Goal: Information Seeking & Learning: Find specific fact

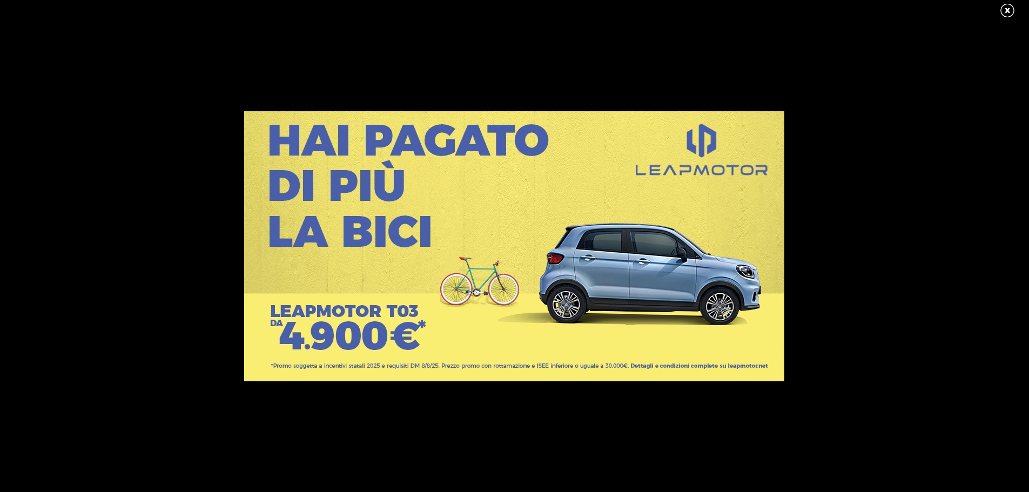
click at [1005, 11] on link at bounding box center [1012, 11] width 27 height 16
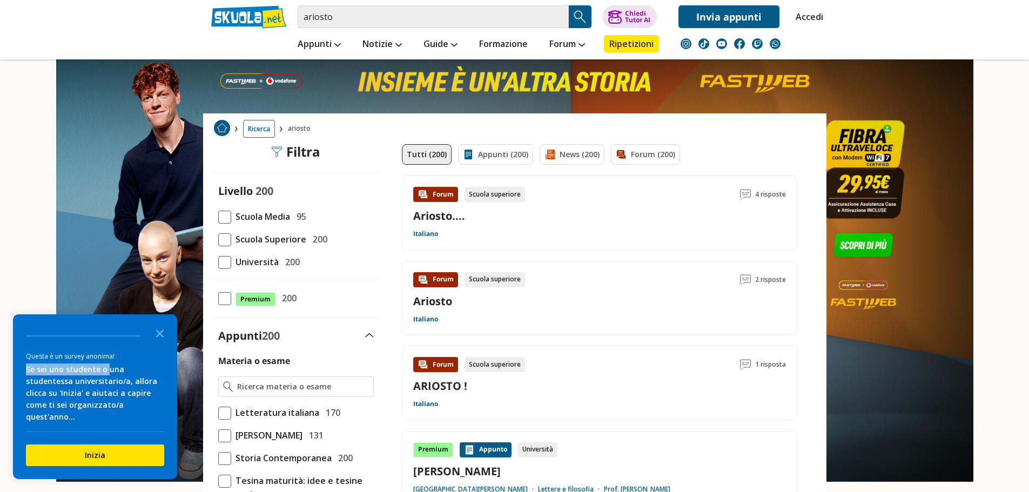
drag, startPoint x: 108, startPoint y: 369, endPoint x: 118, endPoint y: 349, distance: 22.0
click at [118, 349] on div "Questa è un survey anonima! Se sei uno studente o una studentessa universitario…" at bounding box center [95, 390] width 138 height 83
click at [115, 453] on button "Inizia" at bounding box center [95, 456] width 138 height 22
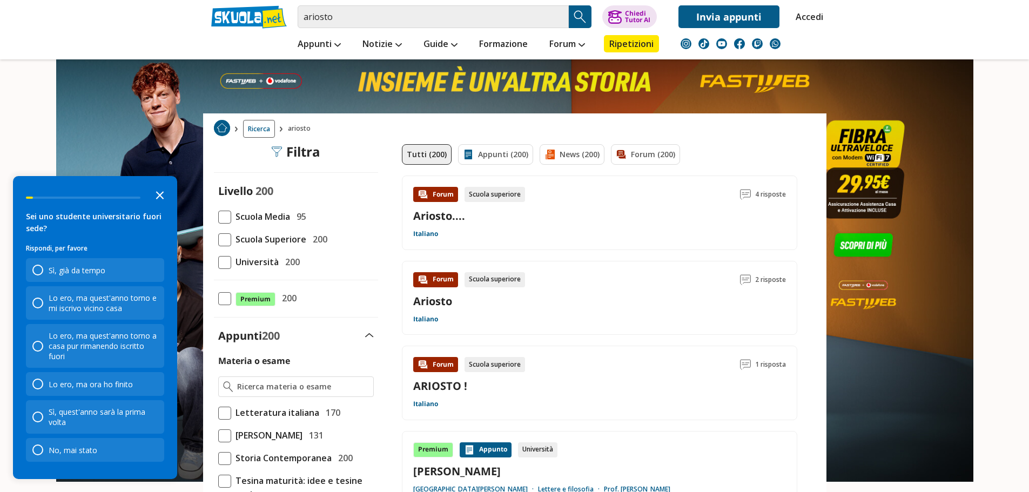
click at [152, 198] on icon "Close the survey" at bounding box center [160, 195] width 22 height 22
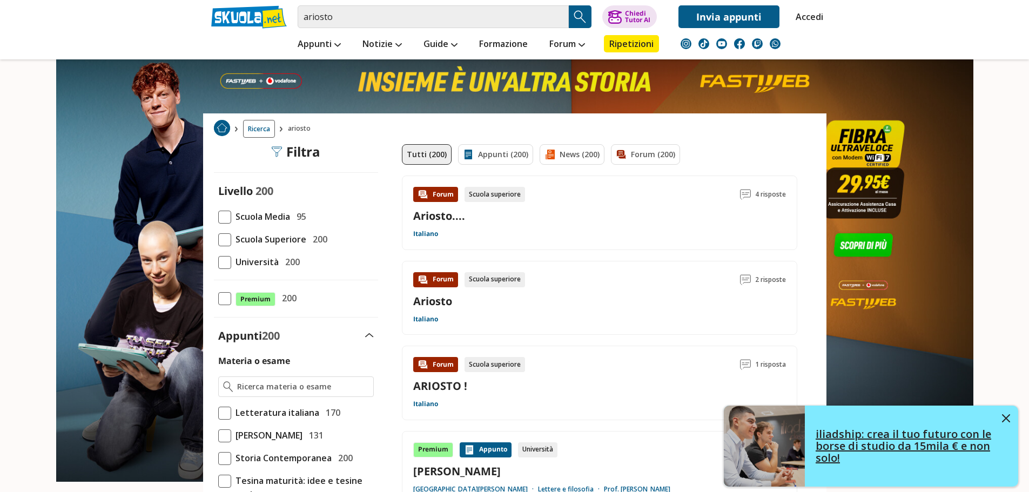
click at [1005, 414] on img at bounding box center [1006, 418] width 8 height 8
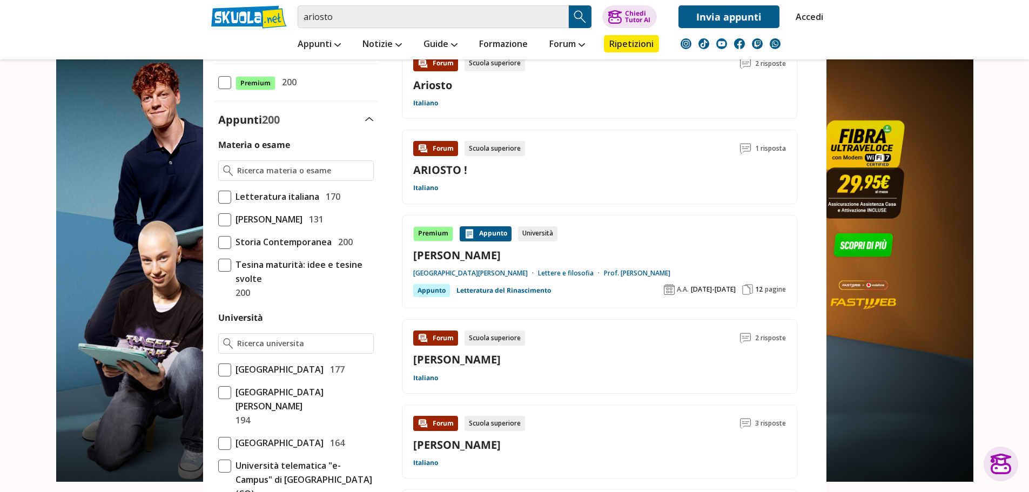
scroll to position [270, 0]
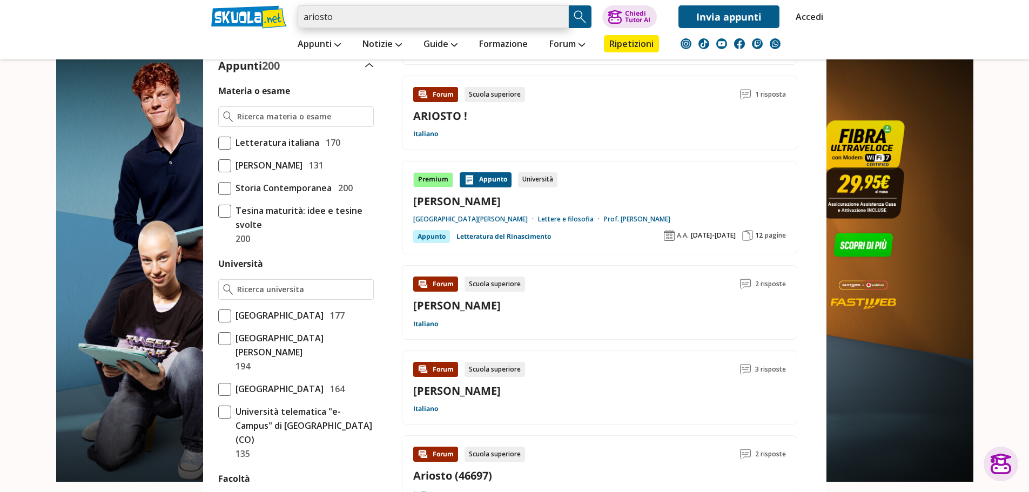
click at [420, 9] on input "ariosto" at bounding box center [433, 16] width 271 height 23
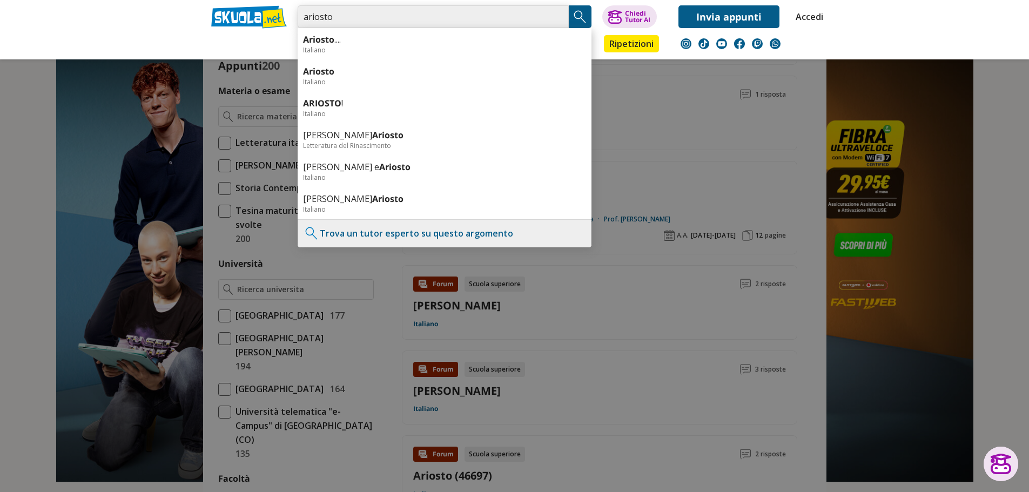
drag, startPoint x: 347, startPoint y: 22, endPoint x: 291, endPoint y: 20, distance: 56.7
click at [291, 20] on div "[PERSON_NAME] .... Italiano Ariosto Italiano ARIOSTO ! Italiano [PERSON_NAME] L…" at bounding box center [514, 14] width 623 height 28
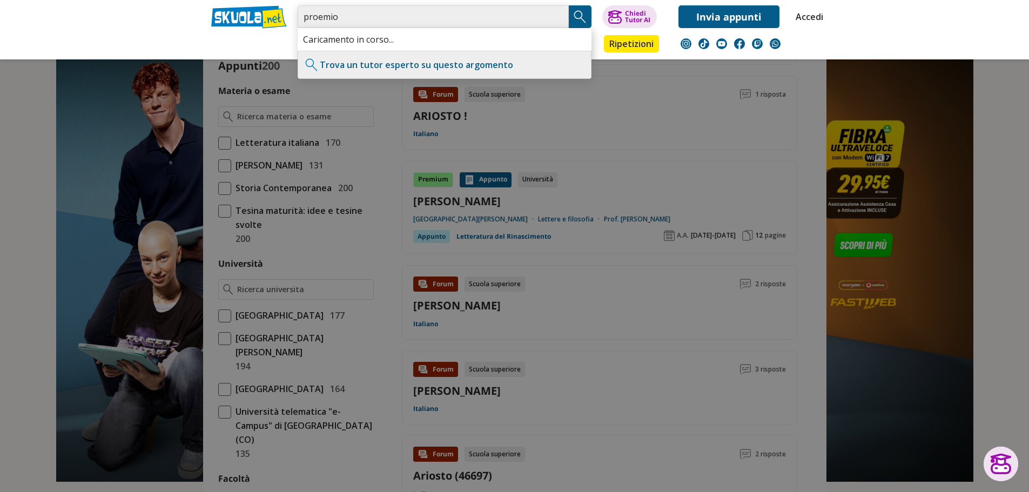
type input "proemio"
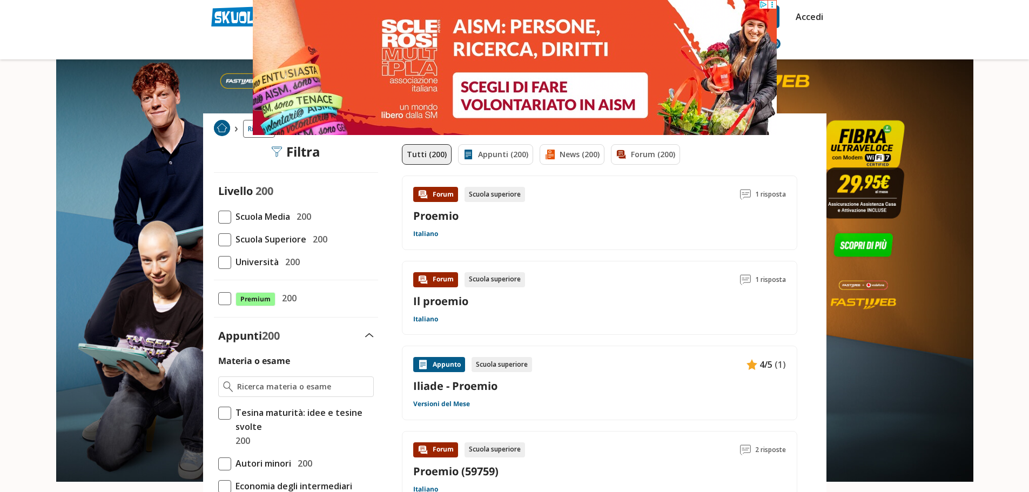
drag, startPoint x: 1008, startPoint y: 10, endPoint x: 992, endPoint y: 10, distance: 15.7
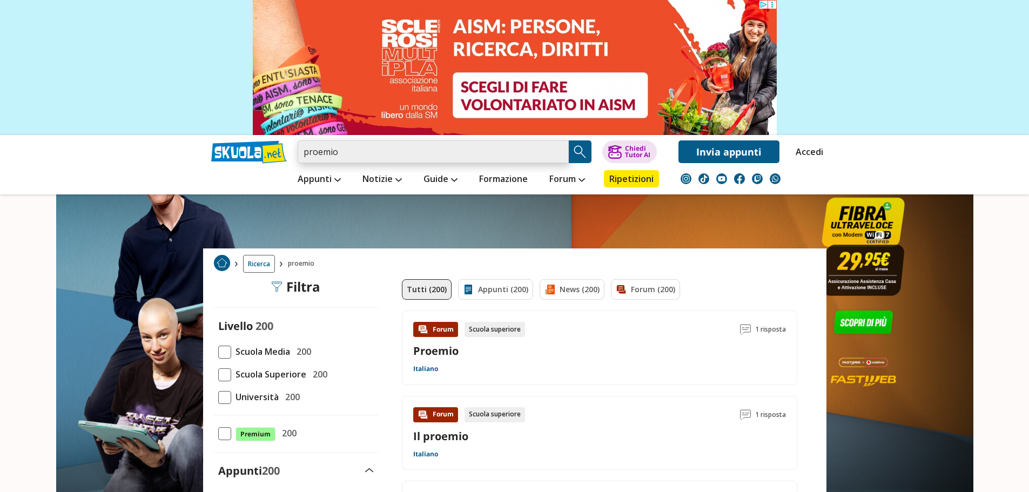
click at [380, 150] on input "proemio" at bounding box center [433, 151] width 271 height 23
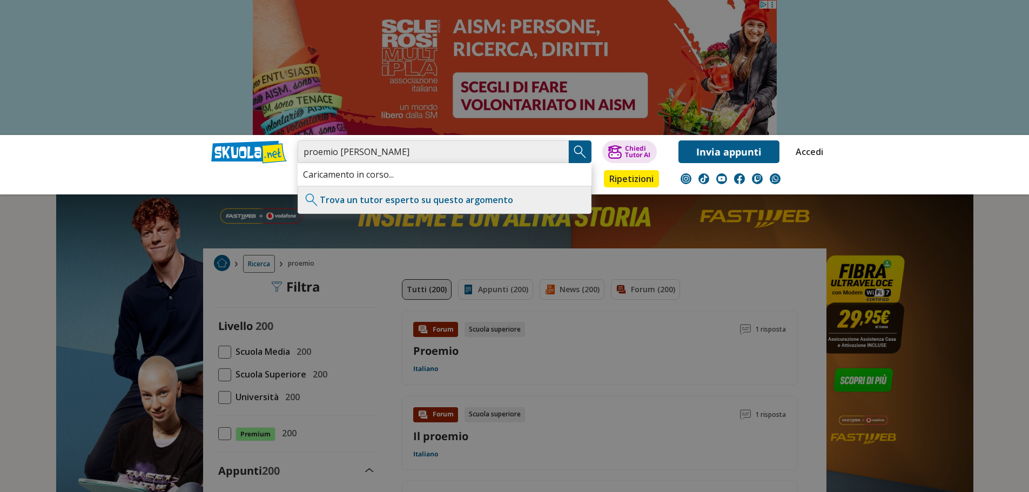
type input "proemio orlando furioso"
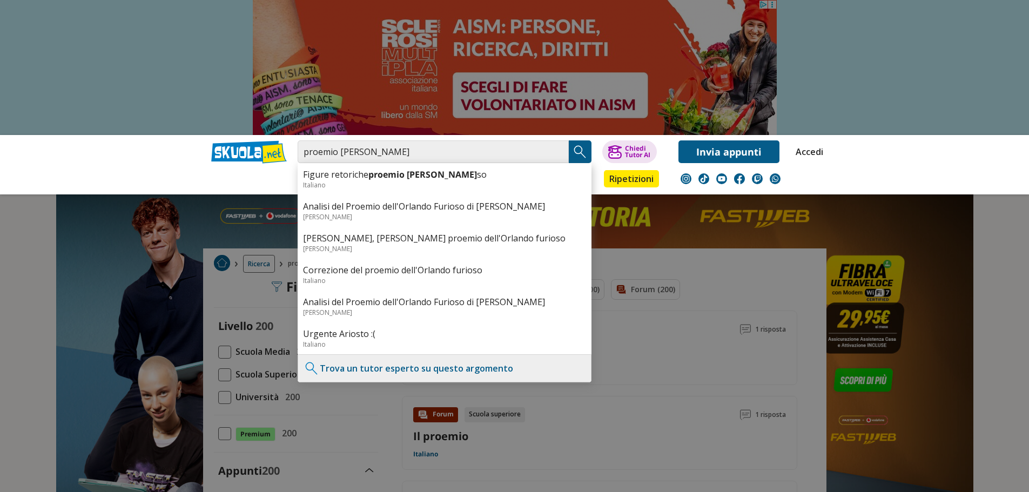
click at [578, 153] on img "Search Button" at bounding box center [580, 152] width 16 height 16
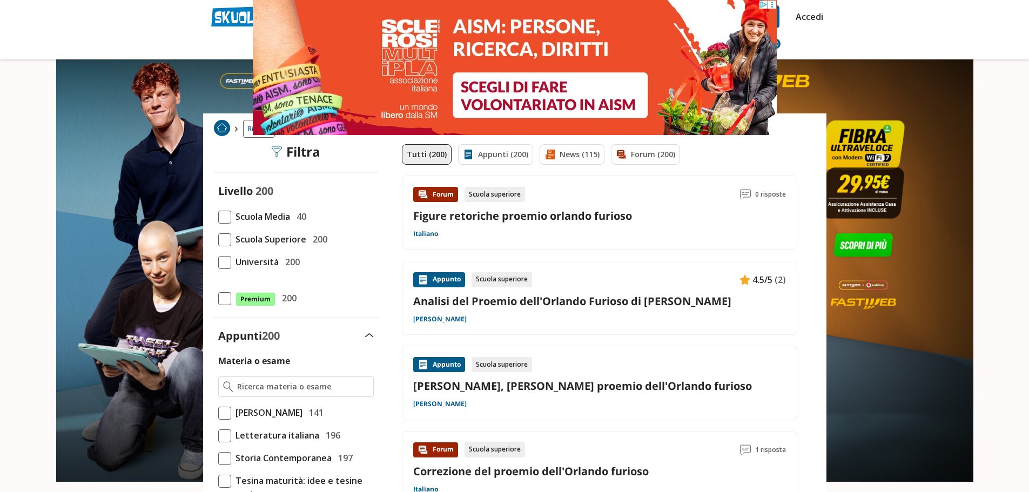
click at [506, 223] on link "Figure retoriche proemio orlando furioso" at bounding box center [522, 216] width 219 height 15
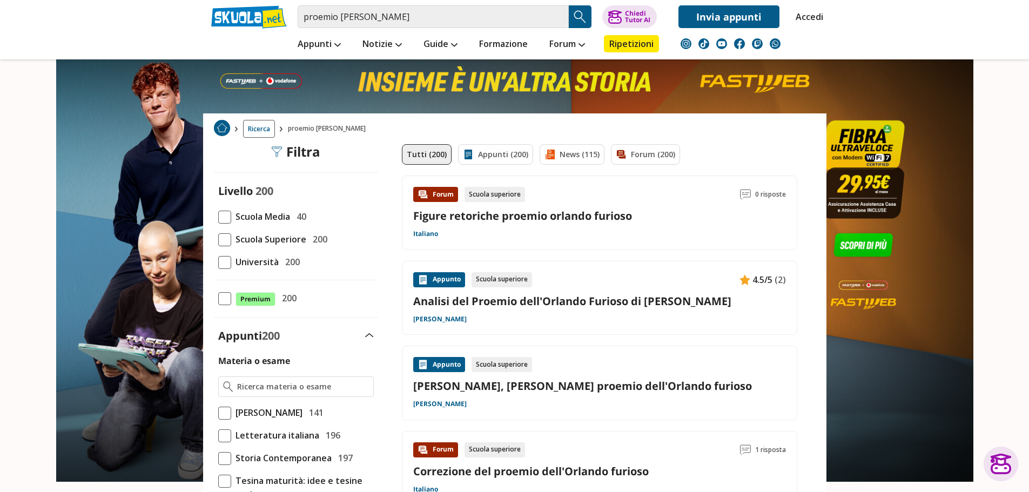
click at [531, 299] on link "Analisi del Proemio dell'Orlando Furioso di Ludovico Ariosto" at bounding box center [599, 301] width 373 height 15
